Goal: Task Accomplishment & Management: Complete application form

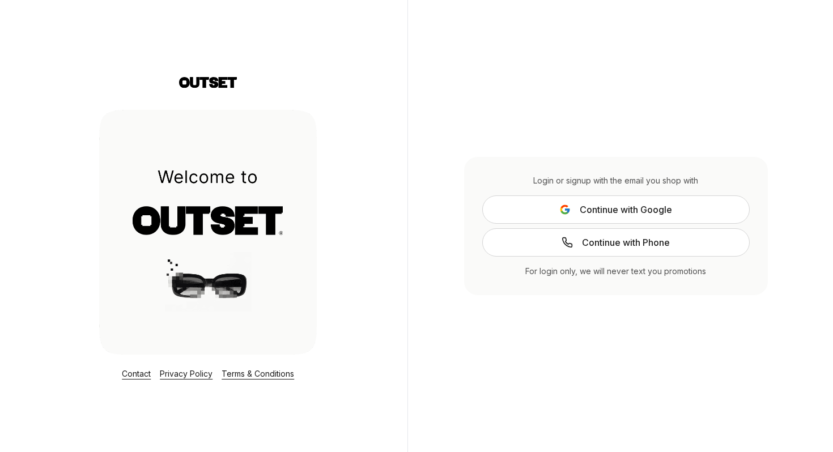
click at [593, 210] on span "Continue with Google" at bounding box center [626, 210] width 92 height 14
